Goal: Task Accomplishment & Management: Use online tool/utility

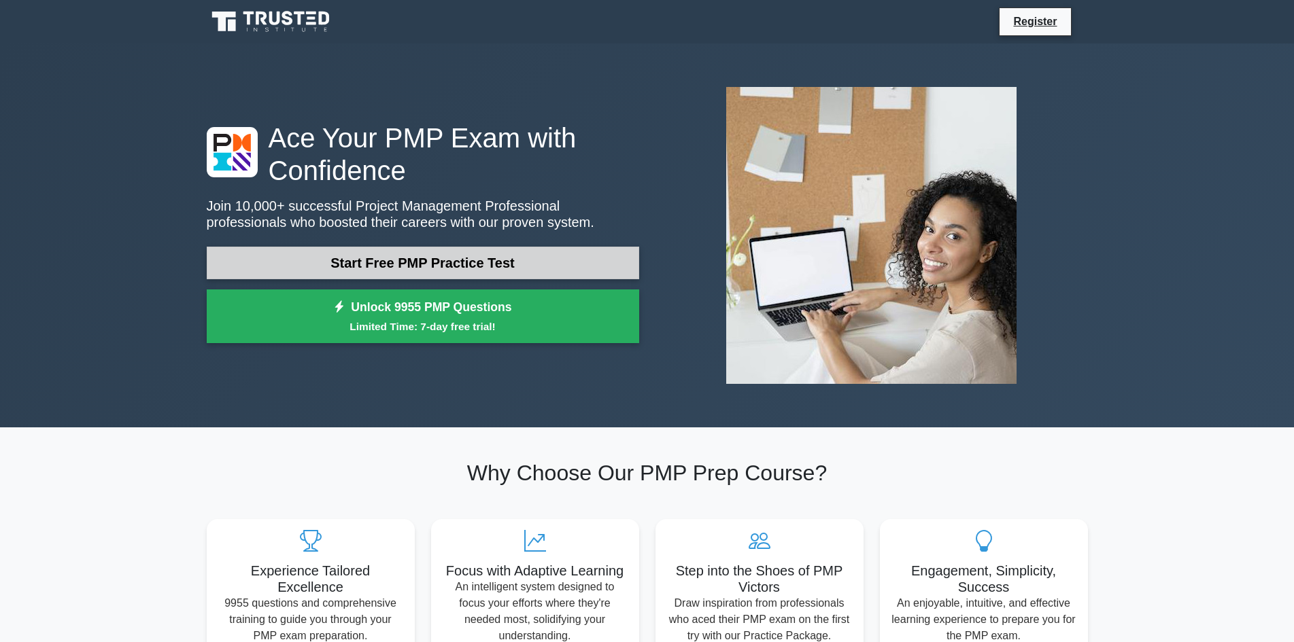
click at [606, 247] on link "Start Free PMP Practice Test" at bounding box center [423, 263] width 432 height 33
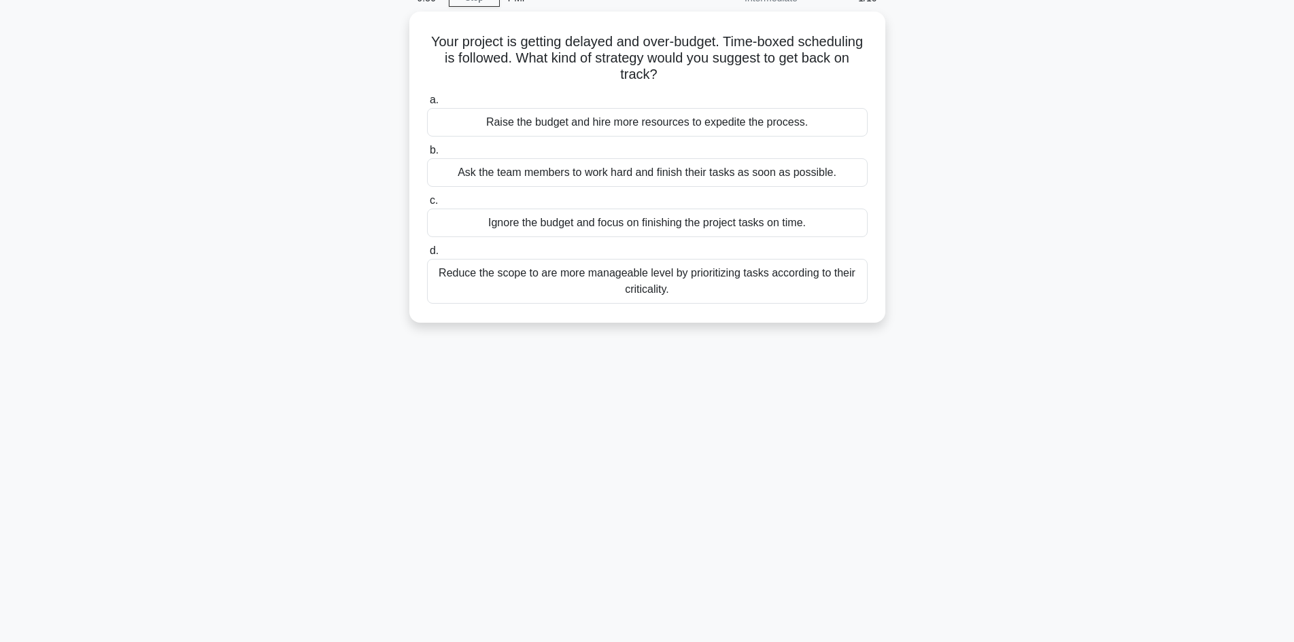
scroll to position [92, 0]
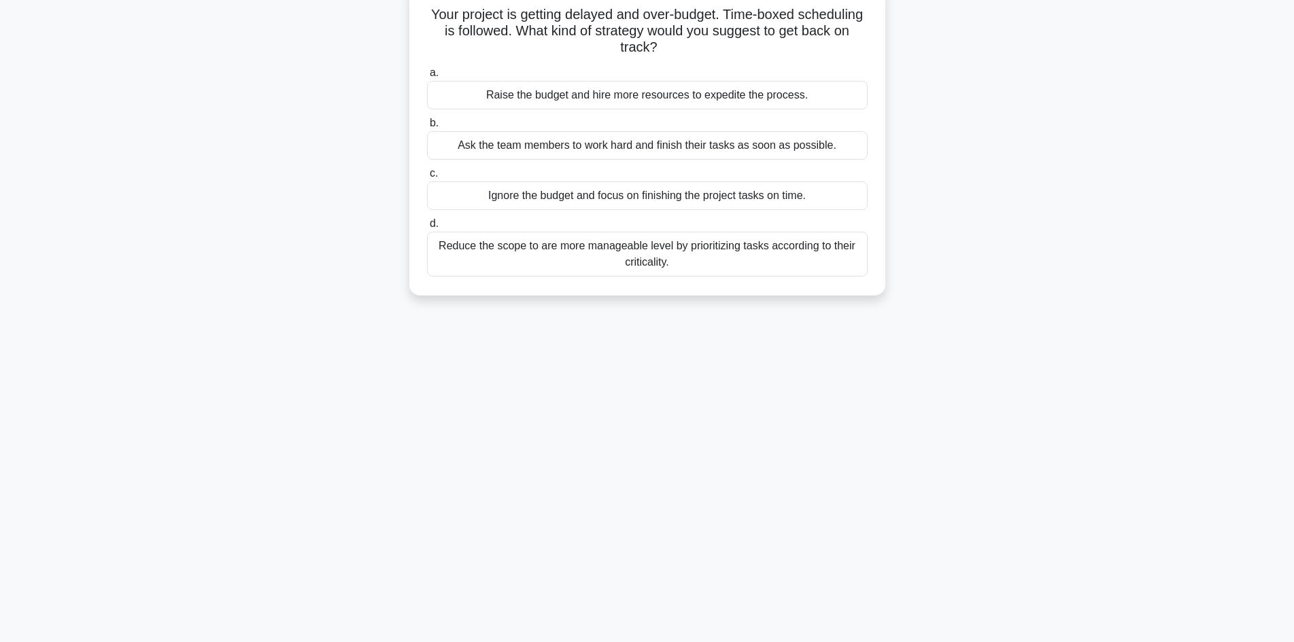
click at [670, 192] on div "Ignore the budget and focus on finishing the project tasks on time." at bounding box center [647, 195] width 440 height 29
click at [427, 178] on input "c. Ignore the budget and focus on finishing the project tasks on time." at bounding box center [427, 173] width 0 height 9
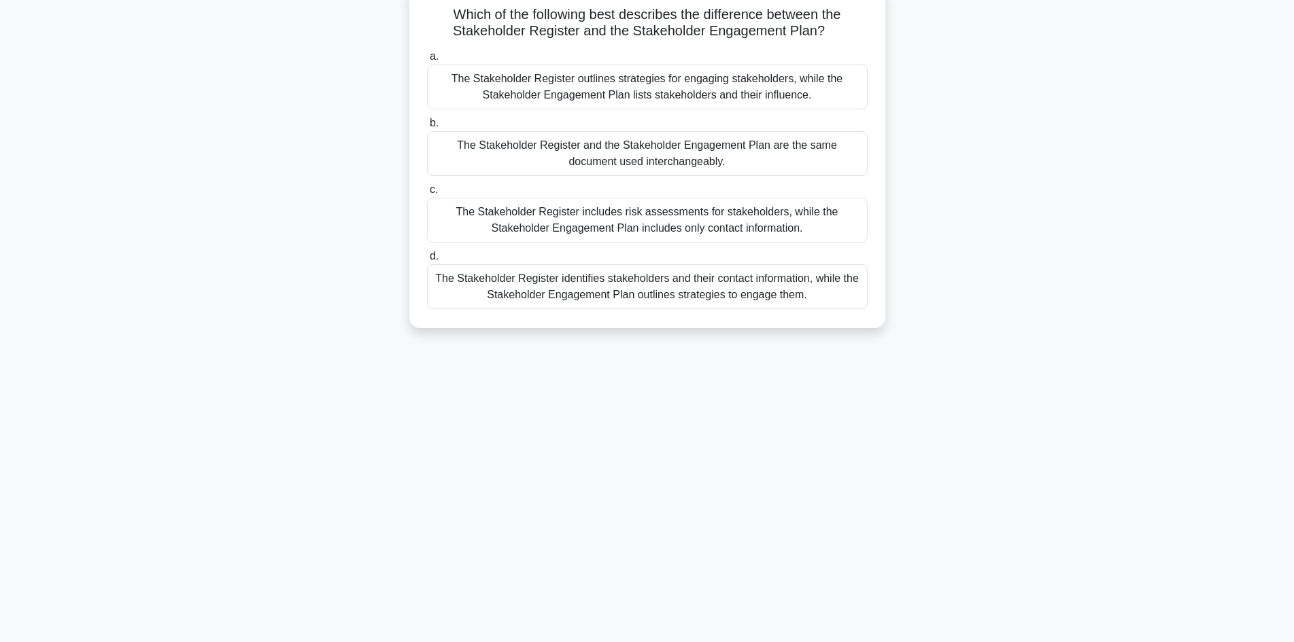
scroll to position [0, 0]
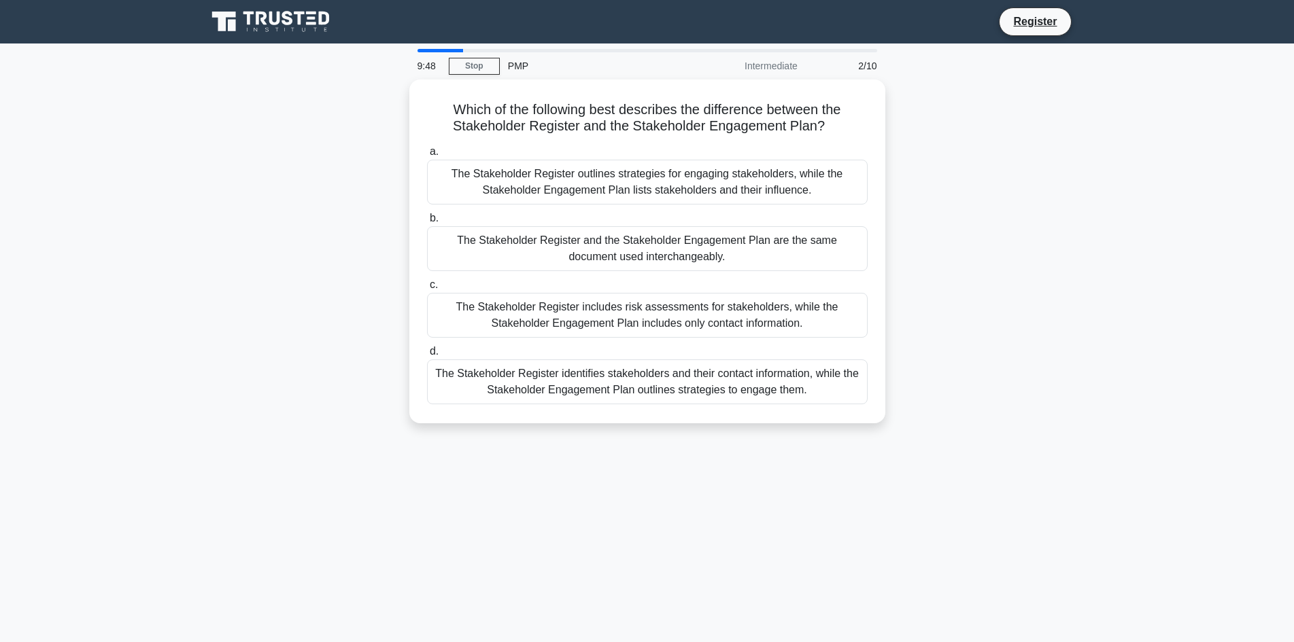
click at [570, 4] on nav "Register" at bounding box center [647, 22] width 1294 height 44
click at [231, 153] on div "Which of the following best describes the difference between the Stakeholder Re…" at bounding box center [646, 260] width 897 height 360
click at [105, 32] on nav "Register" at bounding box center [647, 22] width 1294 height 44
